Goal: Task Accomplishment & Management: Manage account settings

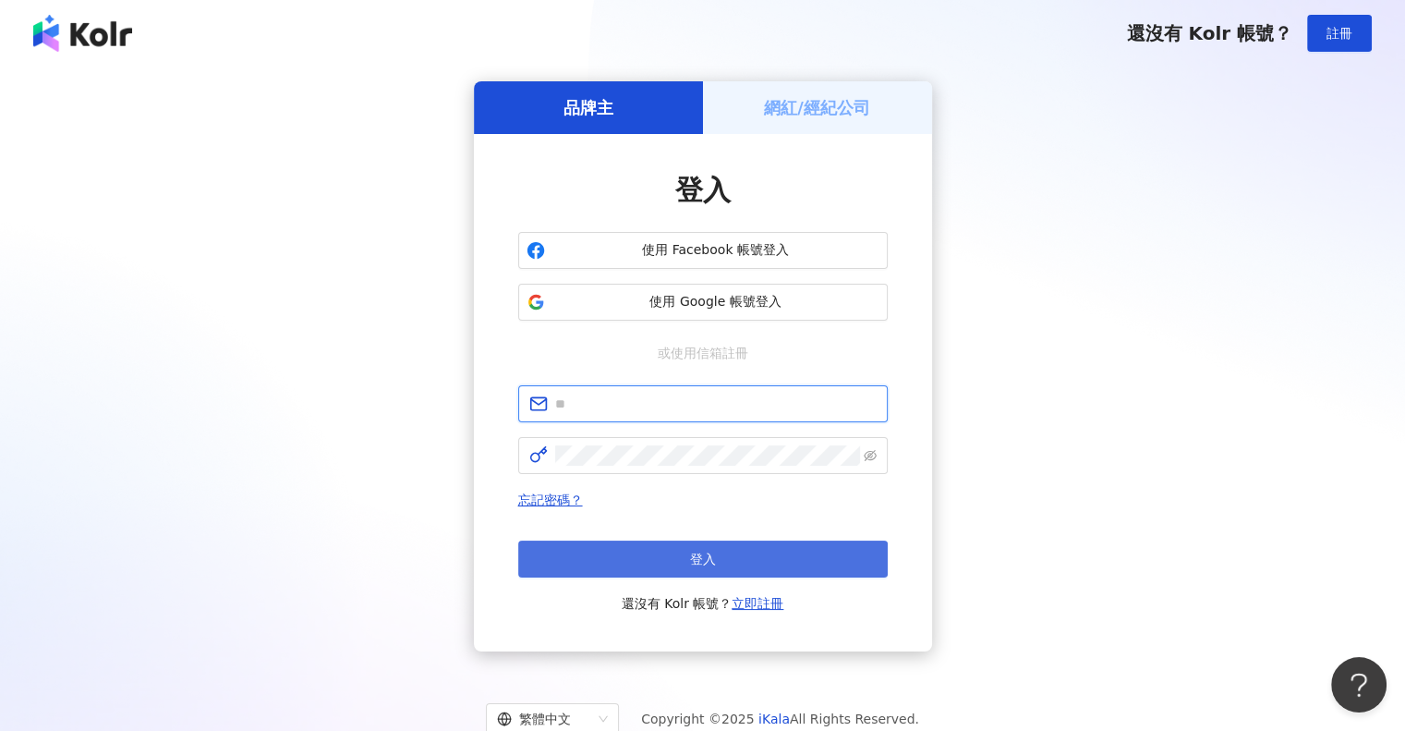
type input "**********"
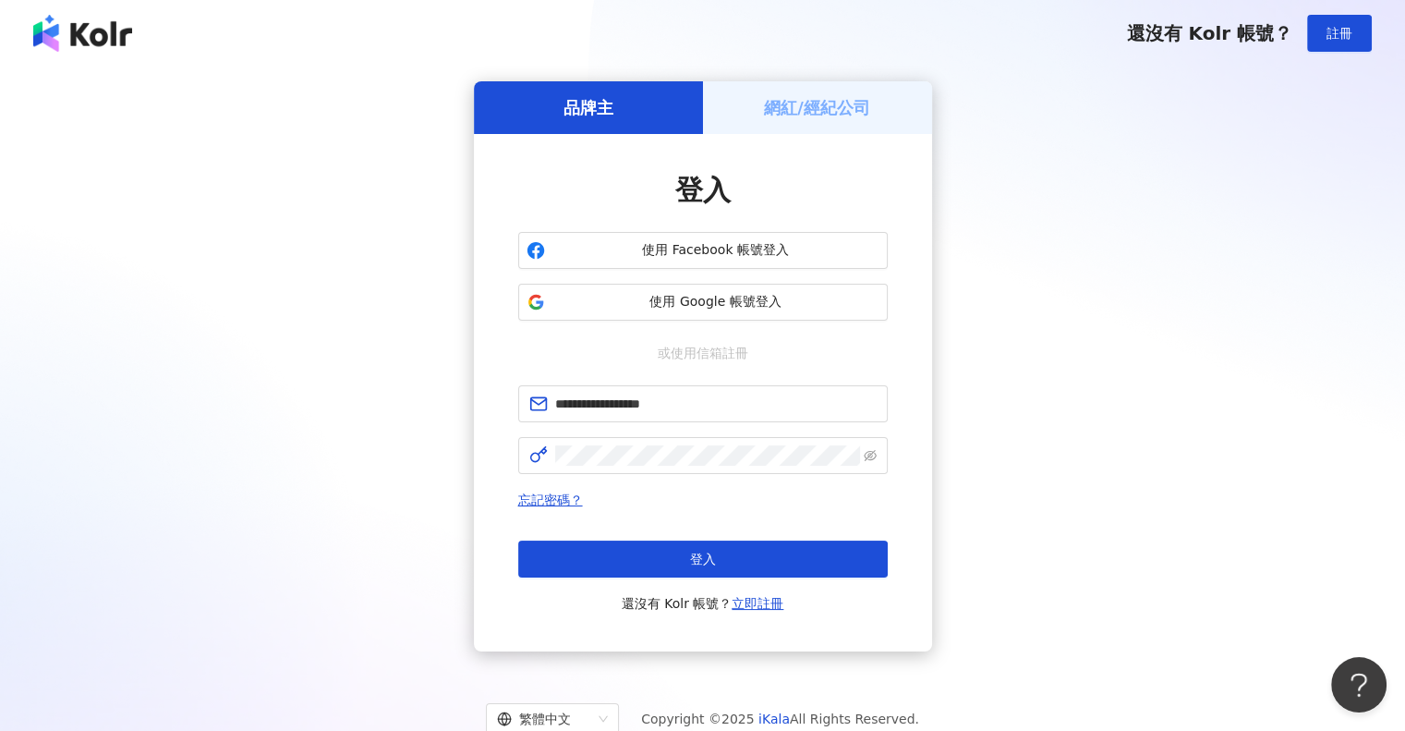
click at [753, 551] on button "登入" at bounding box center [702, 558] width 369 height 37
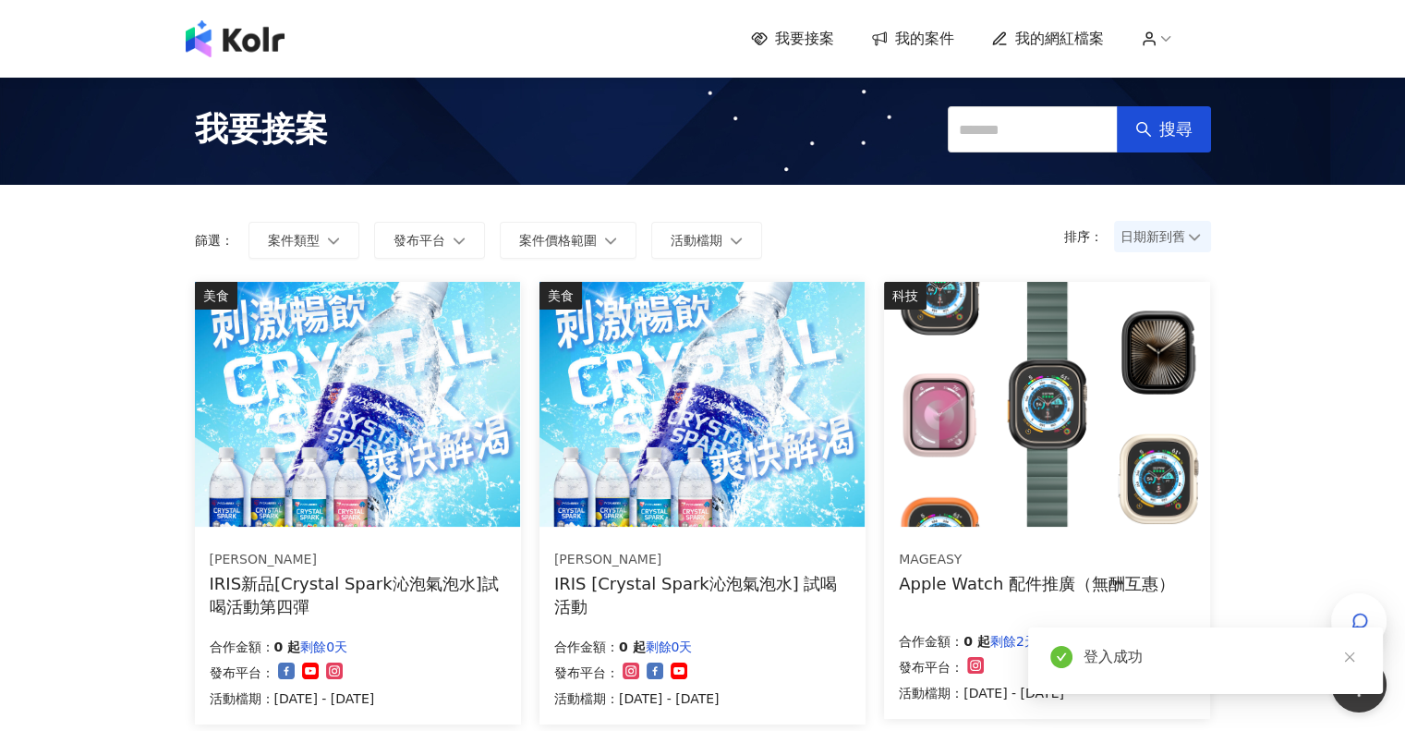
click at [933, 36] on span "我的案件" at bounding box center [924, 39] width 59 height 20
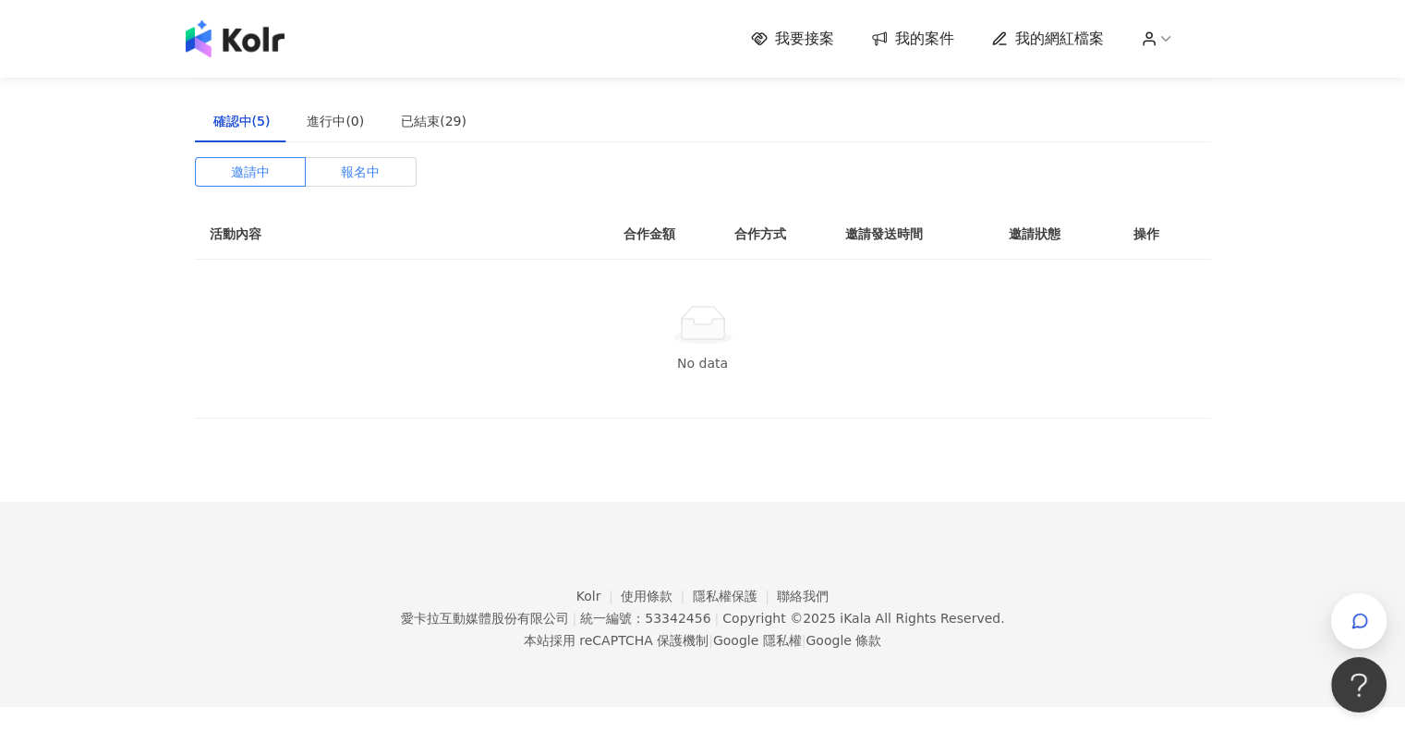
click at [354, 175] on span "報名中" at bounding box center [360, 172] width 39 height 28
